Goal: Navigation & Orientation: Find specific page/section

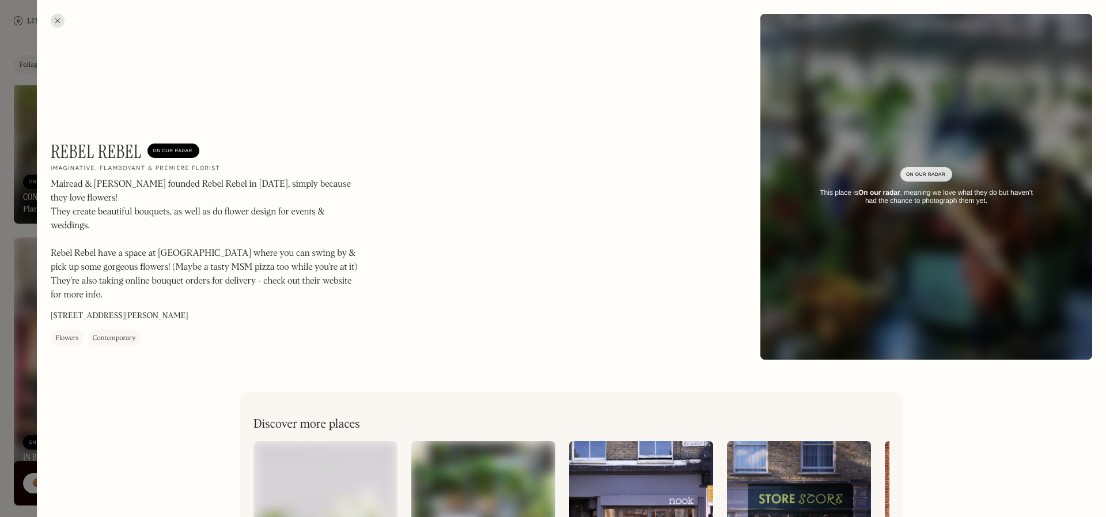
click at [54, 22] on div at bounding box center [58, 21] width 14 height 14
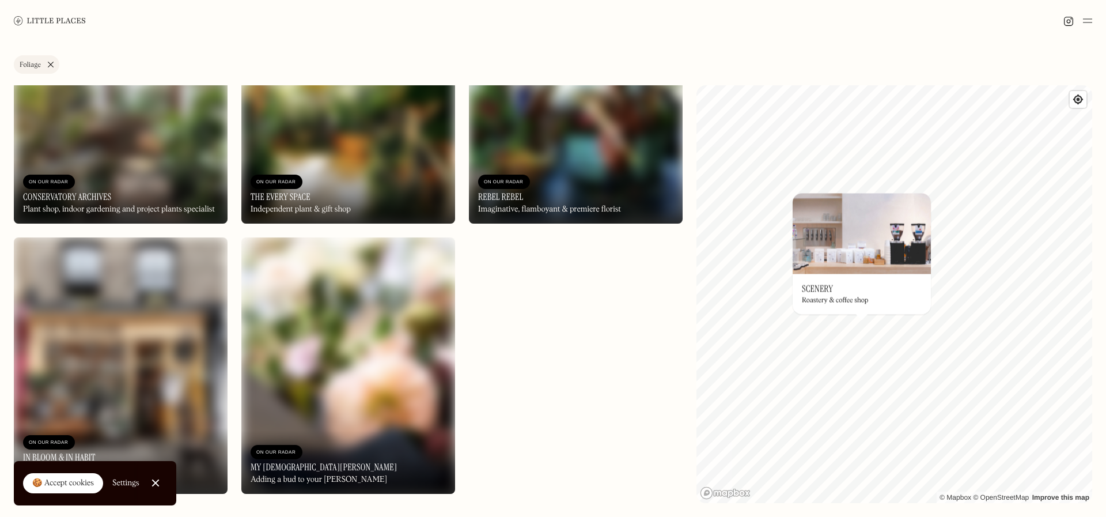
click at [1088, 22] on img at bounding box center [1087, 21] width 9 height 14
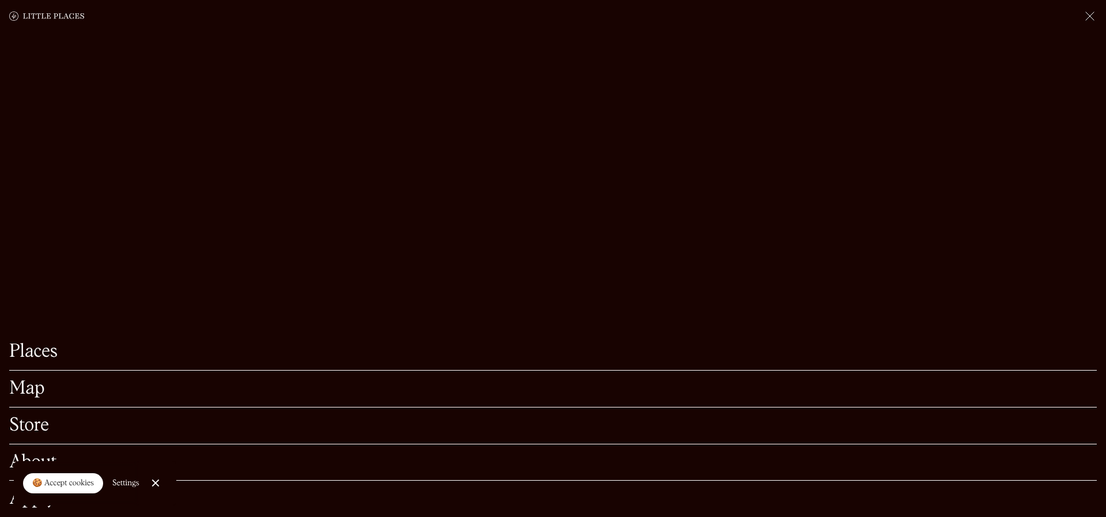
click at [44, 457] on link "About" at bounding box center [553, 462] width 1088 height 18
